Goal: Transaction & Acquisition: Book appointment/travel/reservation

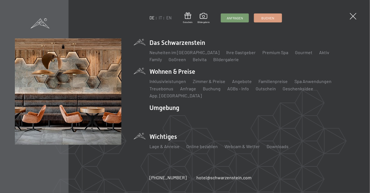
click at [190, 75] on li "Wohnen & Preise Inklusivleistungen Zimmer & Preise Liste Angebote Liste Familie…" at bounding box center [253, 83] width 206 height 32
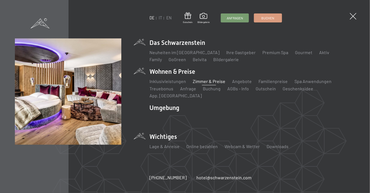
click at [214, 84] on link "Zimmer & Preise" at bounding box center [209, 81] width 33 height 5
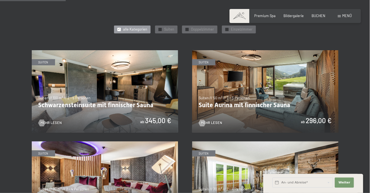
scroll to position [250, 0]
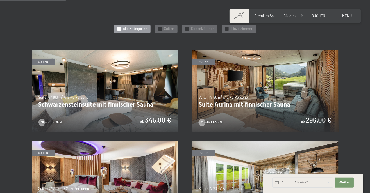
click at [213, 127] on img at bounding box center [265, 91] width 146 height 82
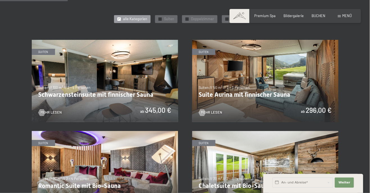
scroll to position [265, 0]
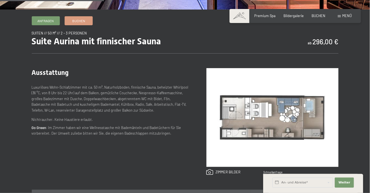
scroll to position [169, 0]
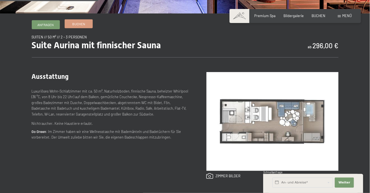
click at [84, 22] on span "Buchen" at bounding box center [78, 24] width 13 height 5
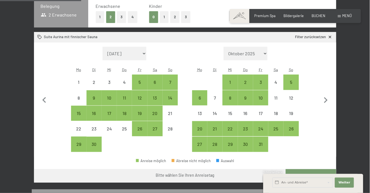
scroll to position [129, 0]
click at [262, 99] on div "10" at bounding box center [261, 103] width 14 height 14
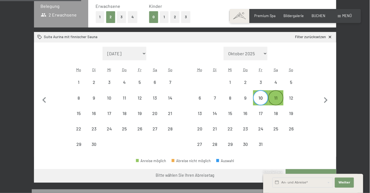
click at [279, 100] on div "11" at bounding box center [276, 103] width 14 height 14
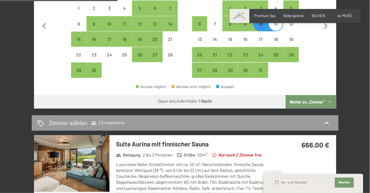
scroll to position [201, 0]
